Goal: Find specific page/section: Find specific page/section

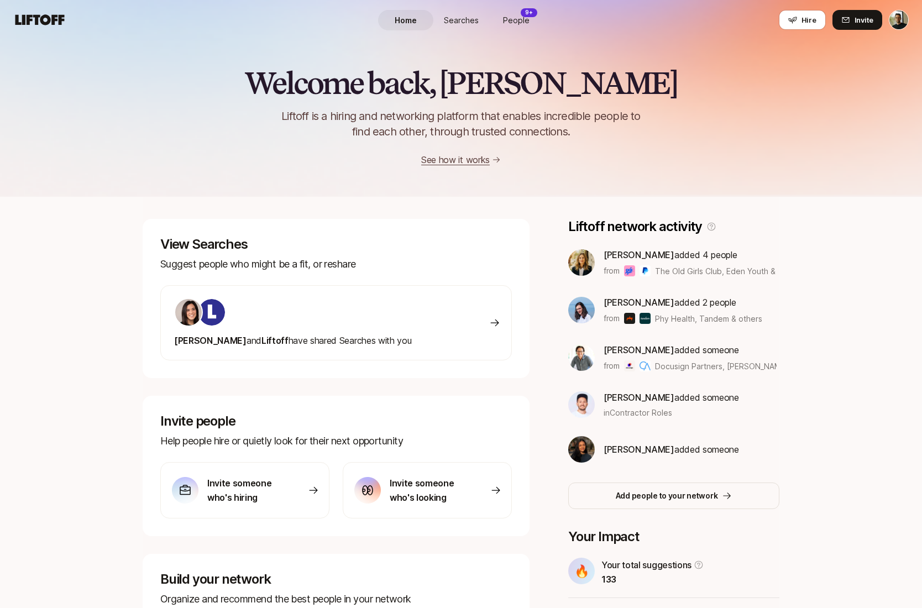
click at [454, 20] on span "Searches" at bounding box center [461, 20] width 35 height 12
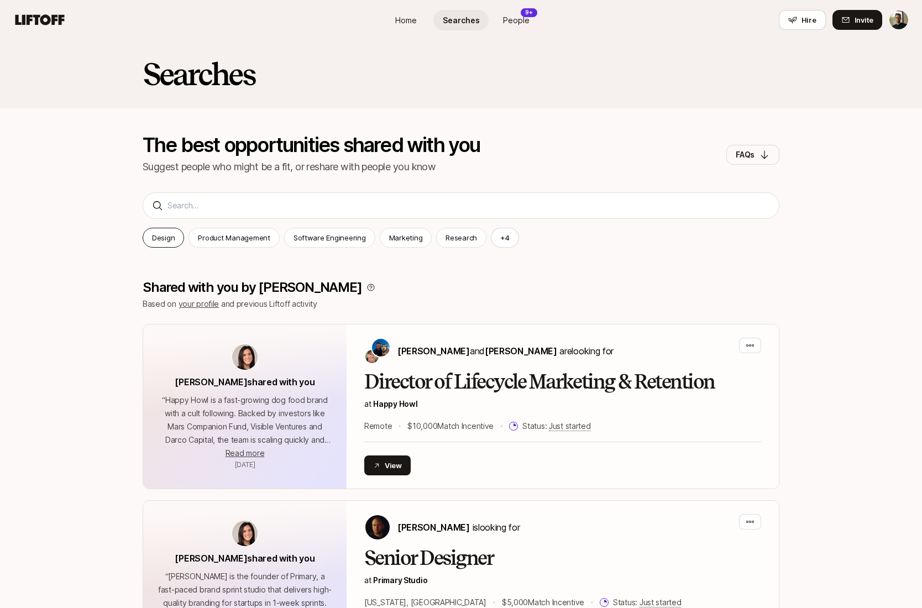
click at [164, 238] on p "Design" at bounding box center [163, 237] width 23 height 11
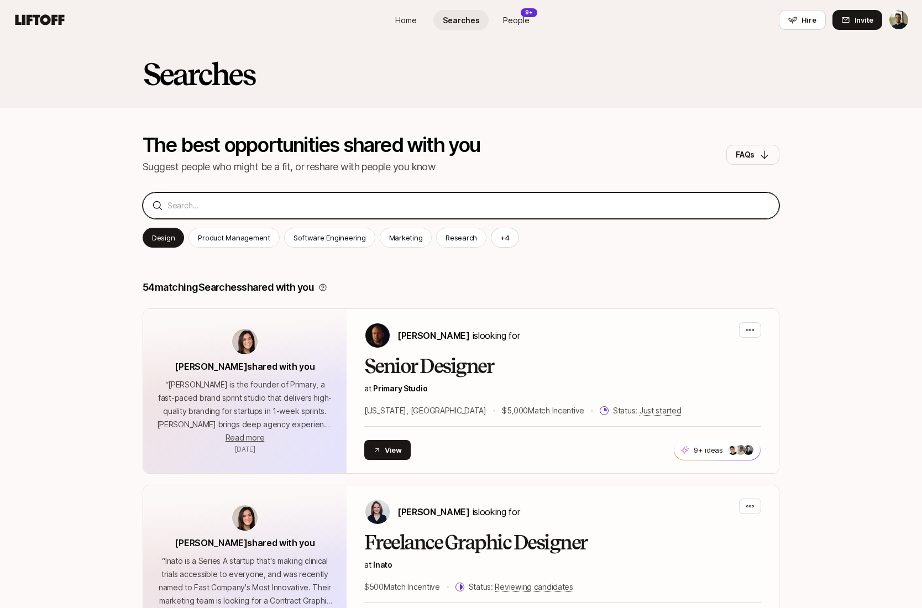
click at [273, 203] on input at bounding box center [469, 205] width 603 height 13
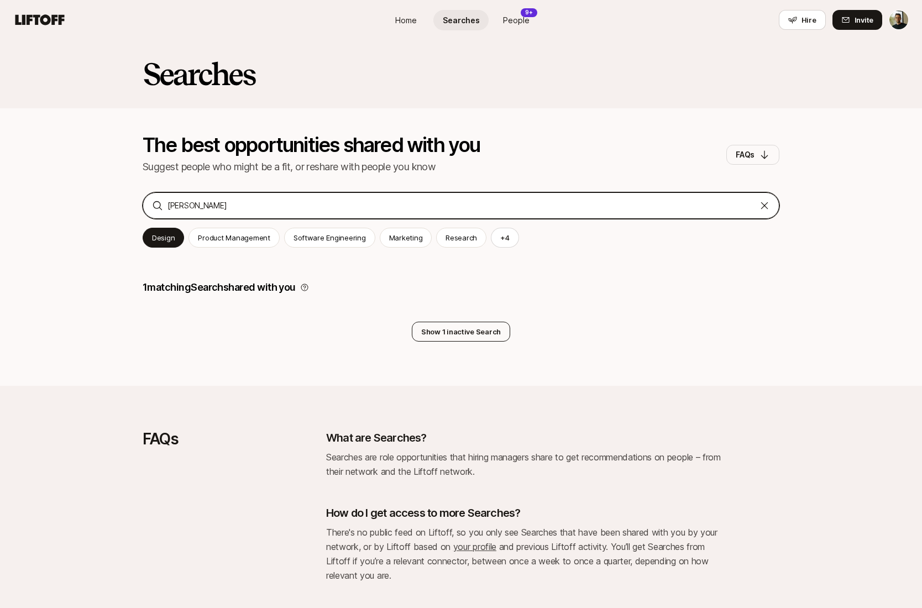
type input "fay"
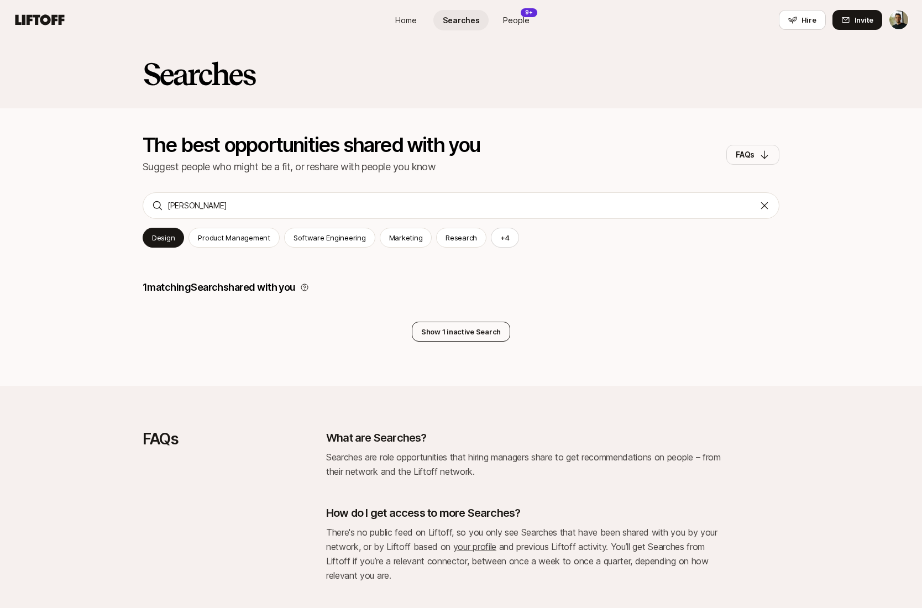
click at [487, 330] on button "Show 1 inactive Search" at bounding box center [461, 332] width 98 height 20
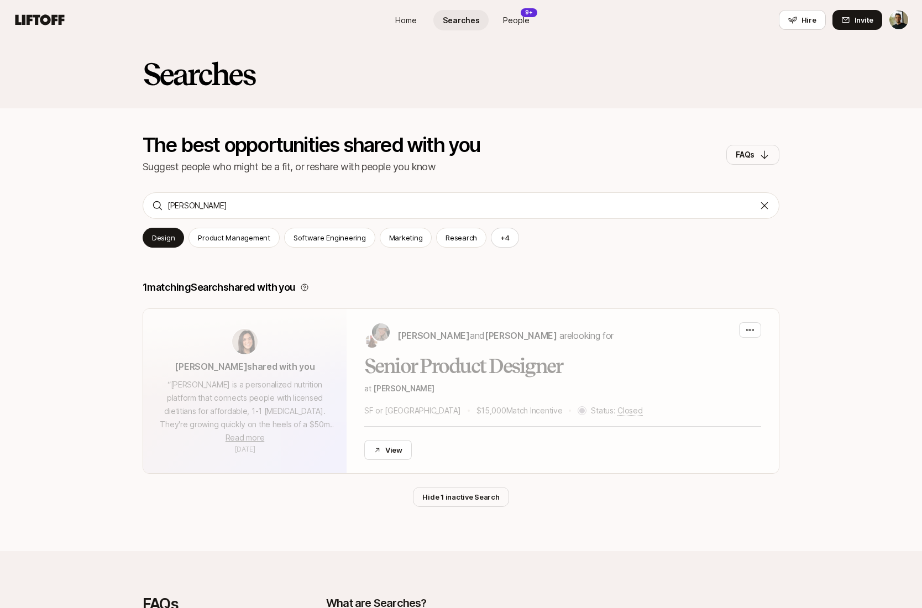
click at [101, 273] on div "1 matching Search shared with you Eleanor Morgan shared with you “ Fay is a per…" at bounding box center [461, 382] width 922 height 249
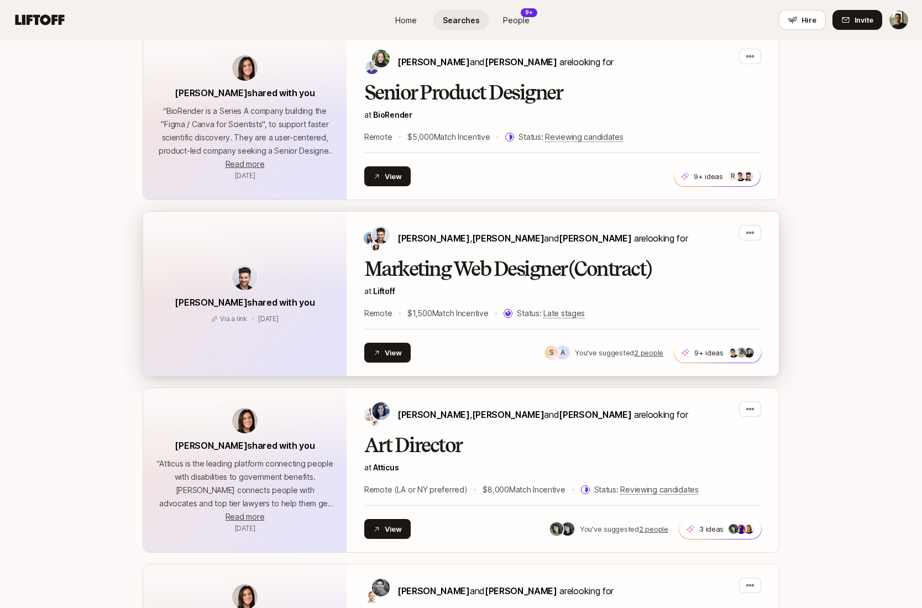
scroll to position [1559, 0]
